Goal: Book appointment/travel/reservation

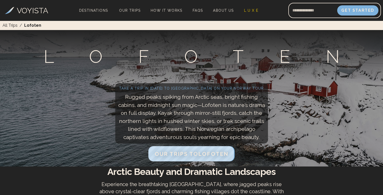
scroll to position [9, 0]
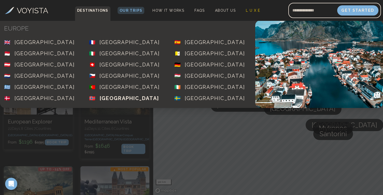
click at [114, 96] on div "[GEOGRAPHIC_DATA]" at bounding box center [130, 98] width 60 height 7
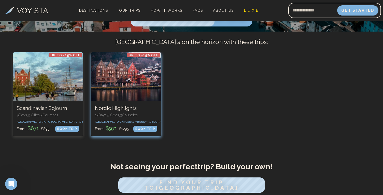
scroll to position [134, 0]
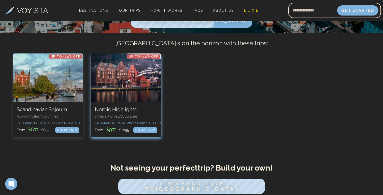
click at [141, 107] on h3 "Nordic Highlights" at bounding box center [126, 109] width 62 height 6
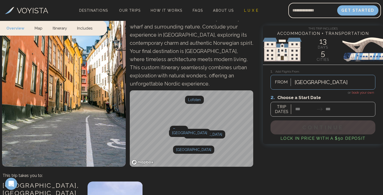
scroll to position [117, 0]
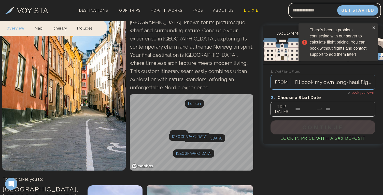
click at [373, 26] on icon "close" at bounding box center [374, 27] width 3 height 3
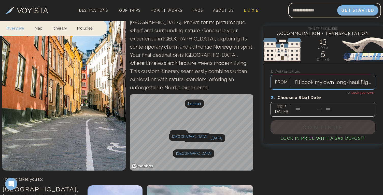
click at [321, 78] on div at bounding box center [334, 82] width 78 height 9
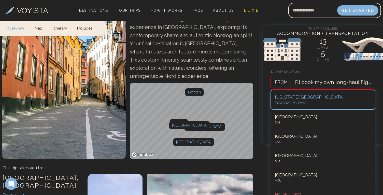
scroll to position [129, 0]
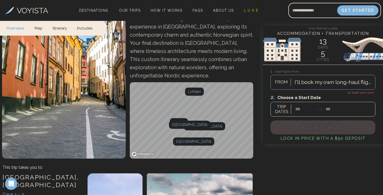
click at [315, 72] on h3 "1. Add Flights From:" at bounding box center [323, 72] width 105 height 6
click at [359, 93] on span "book your own" at bounding box center [363, 93] width 22 height 4
click at [311, 111] on div at bounding box center [323, 105] width 105 height 23
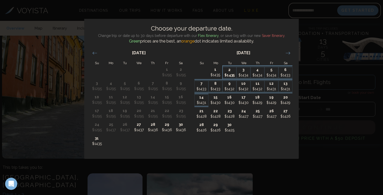
click at [230, 72] on p "2" at bounding box center [229, 69] width 13 height 5
type input "*******"
type input "********"
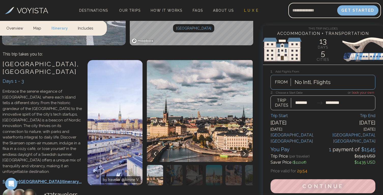
scroll to position [250, 0]
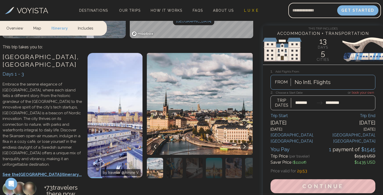
click at [114, 102] on video at bounding box center [115, 116] width 55 height 126
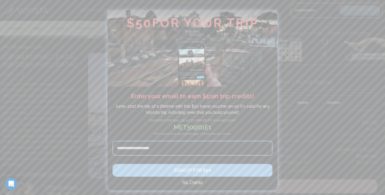
click at [189, 183] on h4 "No Thanks" at bounding box center [193, 182] width 160 height 6
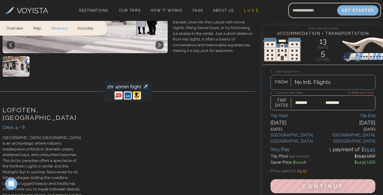
scroll to position [551, 0]
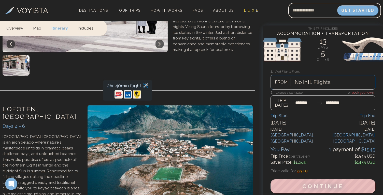
click at [175, 127] on img at bounding box center [168, 156] width 169 height 102
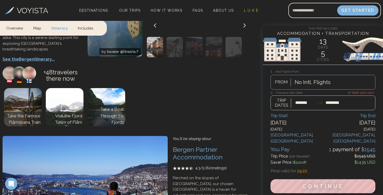
scroll to position [1038, 0]
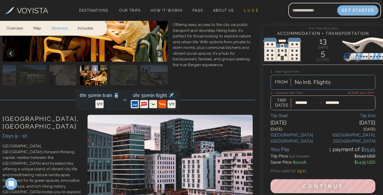
scroll to position [1222, 0]
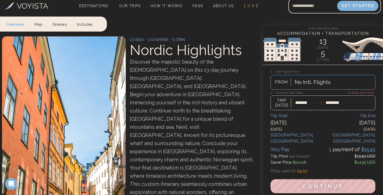
scroll to position [0, 0]
